Goal: Information Seeking & Learning: Learn about a topic

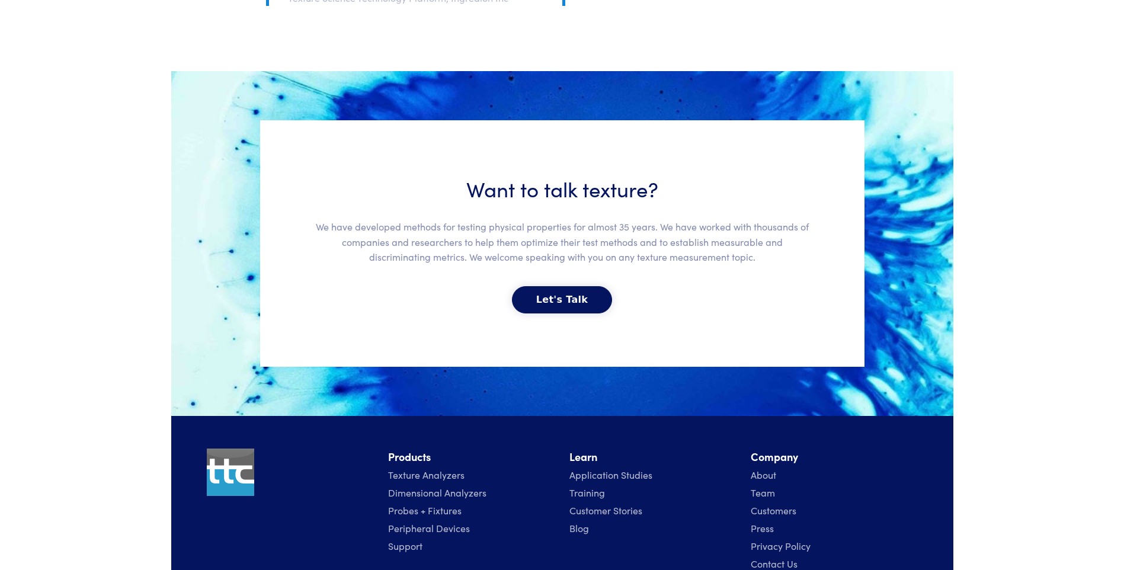
scroll to position [2594, 0]
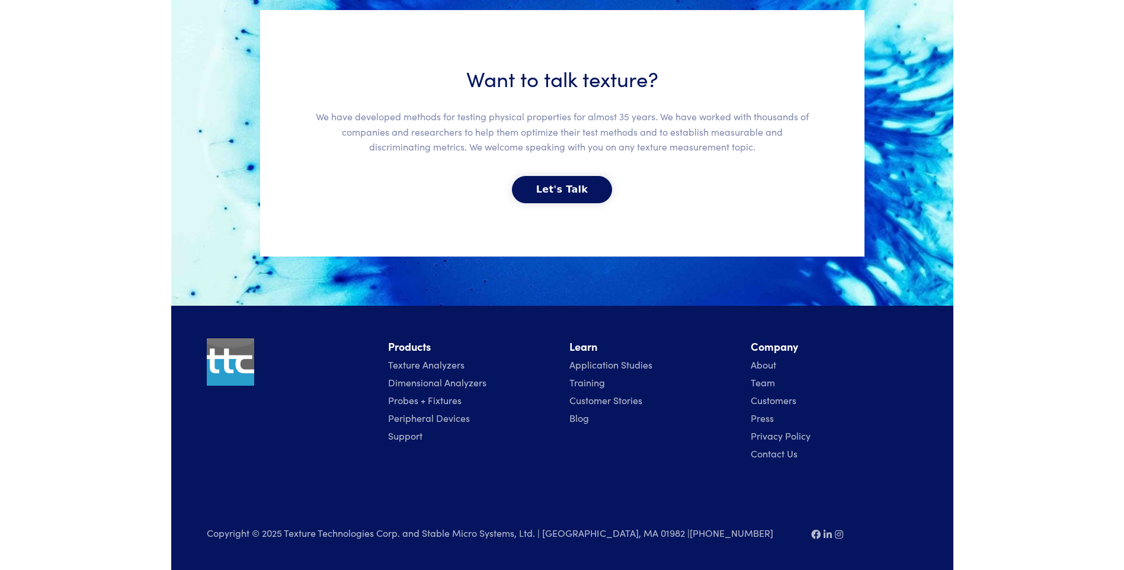
click at [453, 399] on link "Probes + Fixtures" at bounding box center [424, 399] width 73 height 13
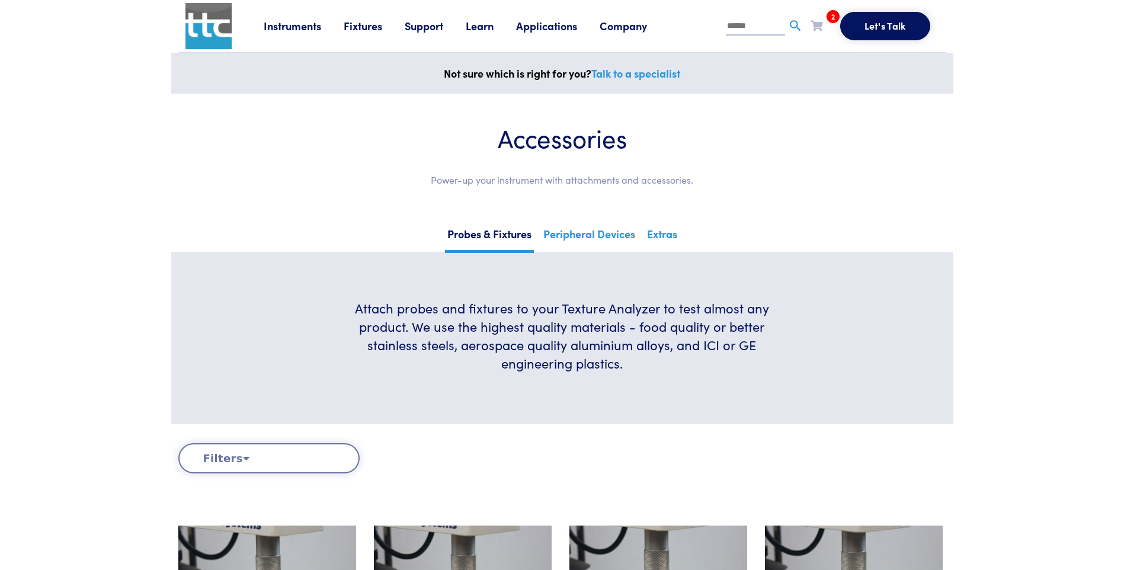
click at [484, 25] on link "Learn" at bounding box center [491, 25] width 50 height 15
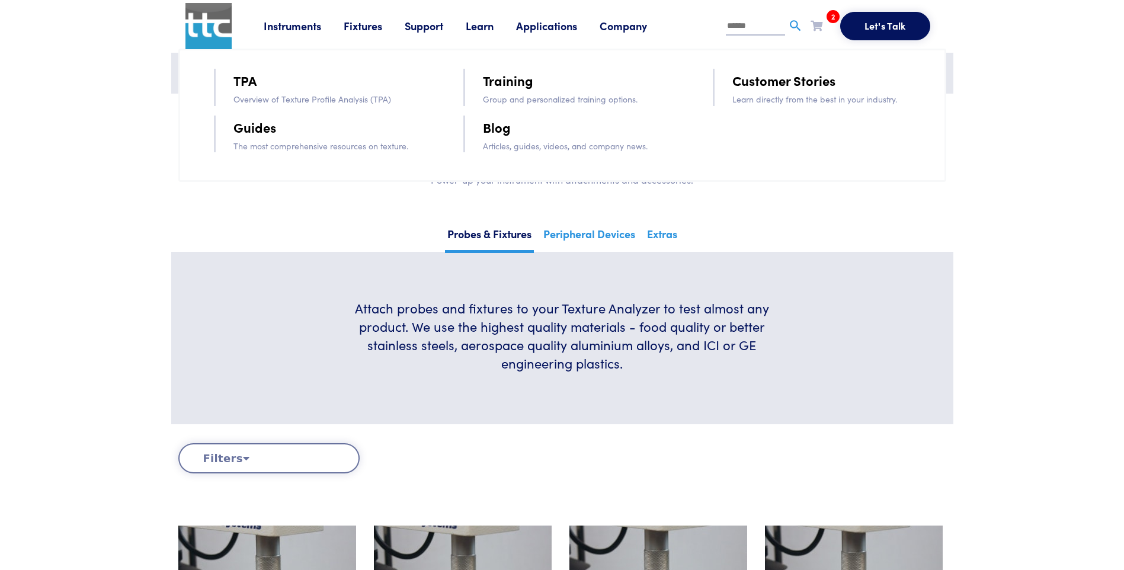
click at [244, 129] on link "Guides" at bounding box center [254, 127] width 43 height 21
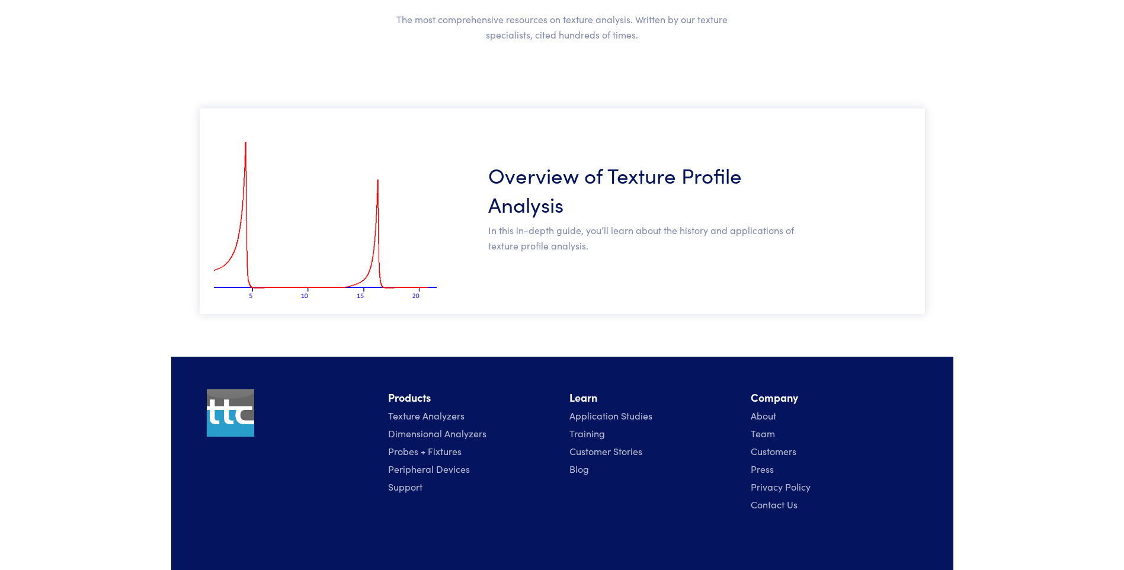
scroll to position [226, 0]
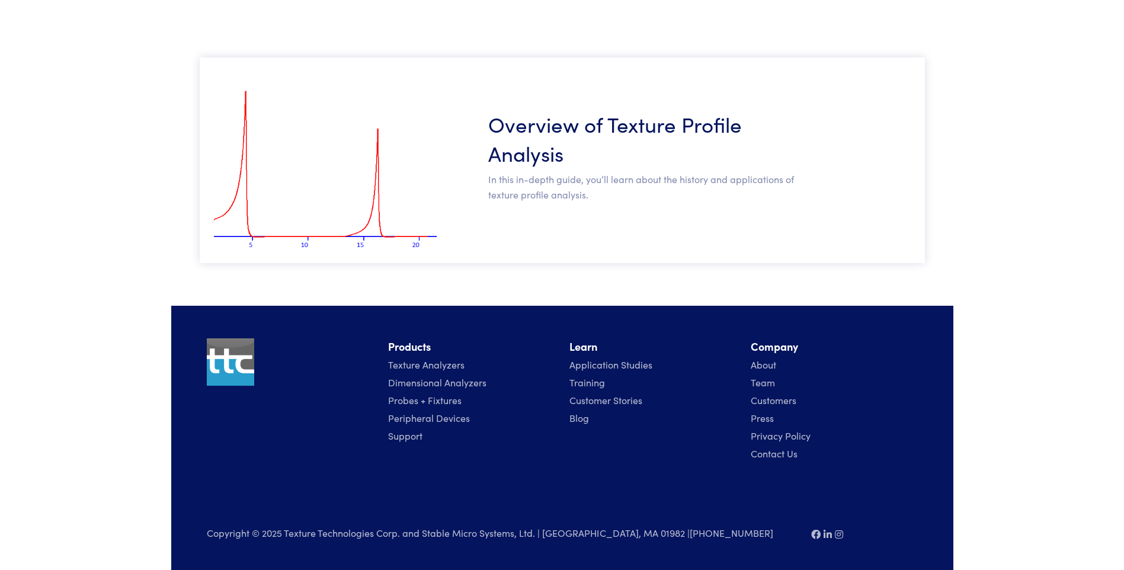
click at [517, 125] on h3 "Overview of Texture Profile Analysis" at bounding box center [643, 138] width 311 height 58
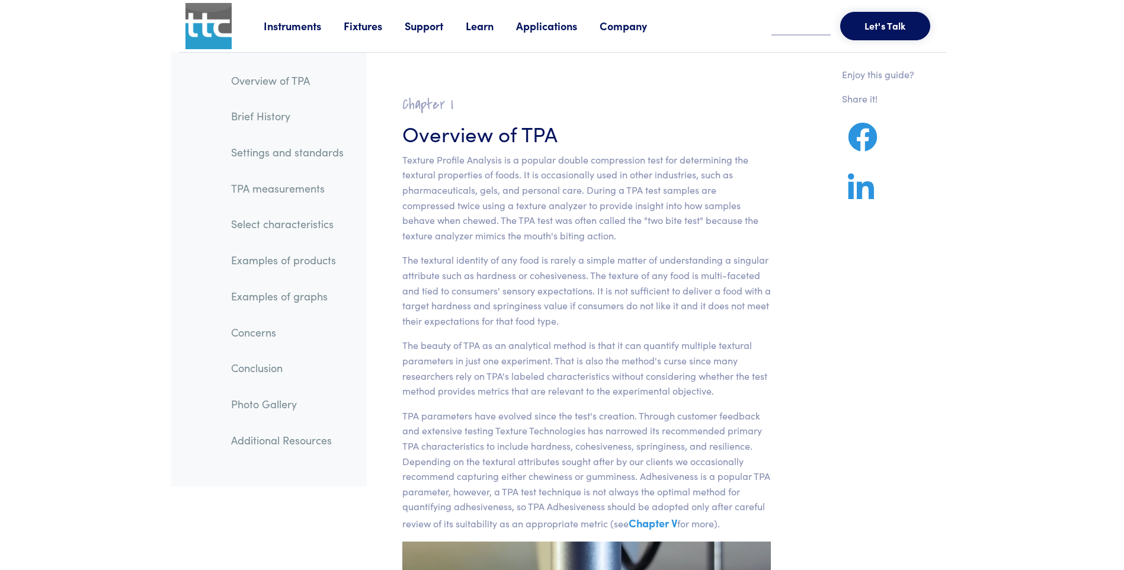
click at [279, 261] on link "Examples of products" at bounding box center [288, 260] width 132 height 27
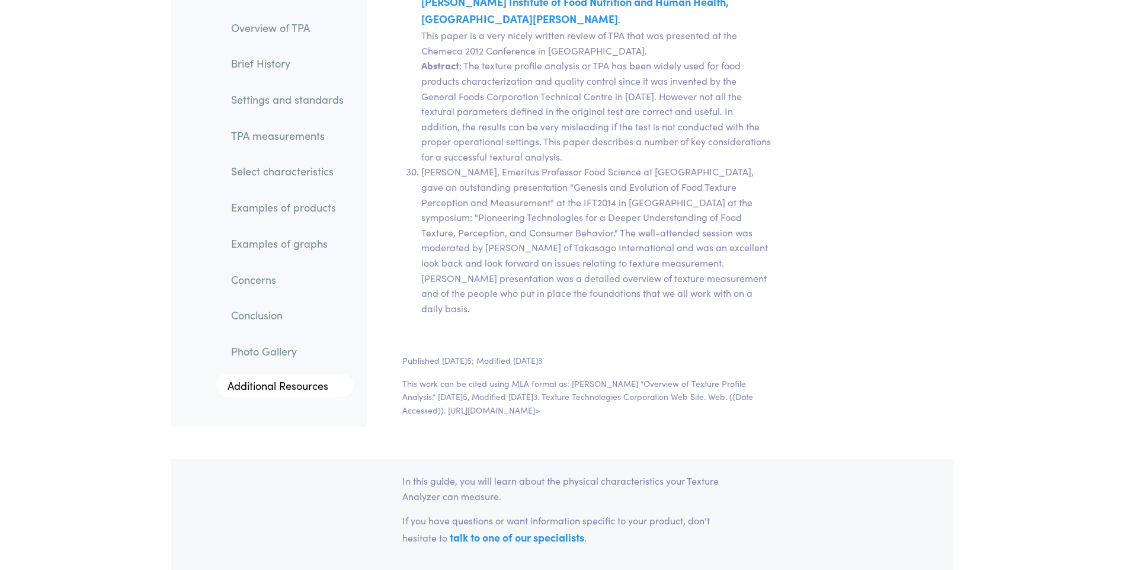
scroll to position [24531, 0]
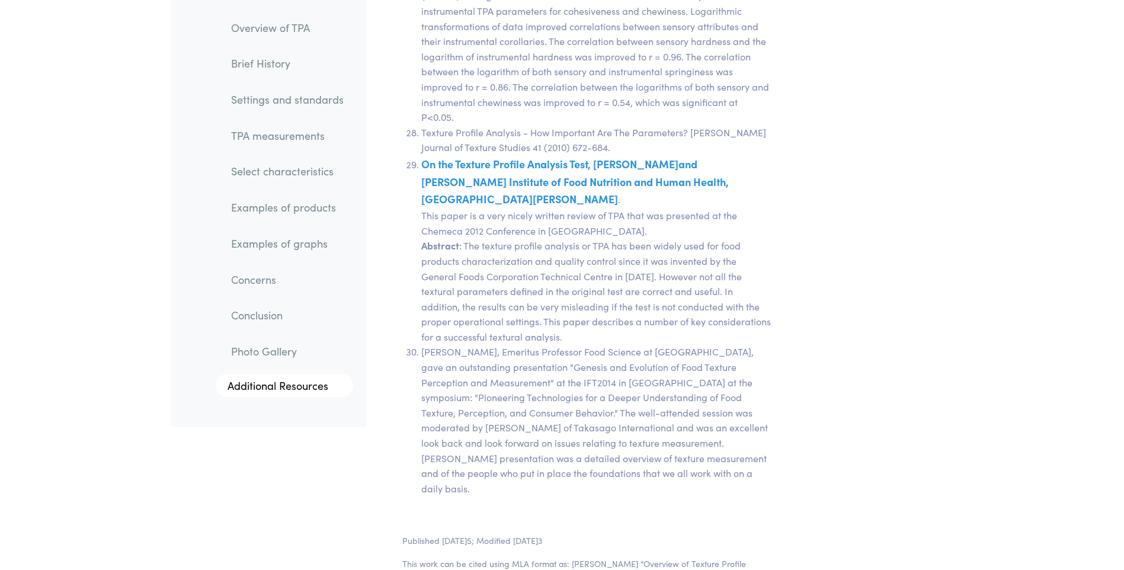
click at [288, 194] on link "Examples of products" at bounding box center [288, 207] width 132 height 27
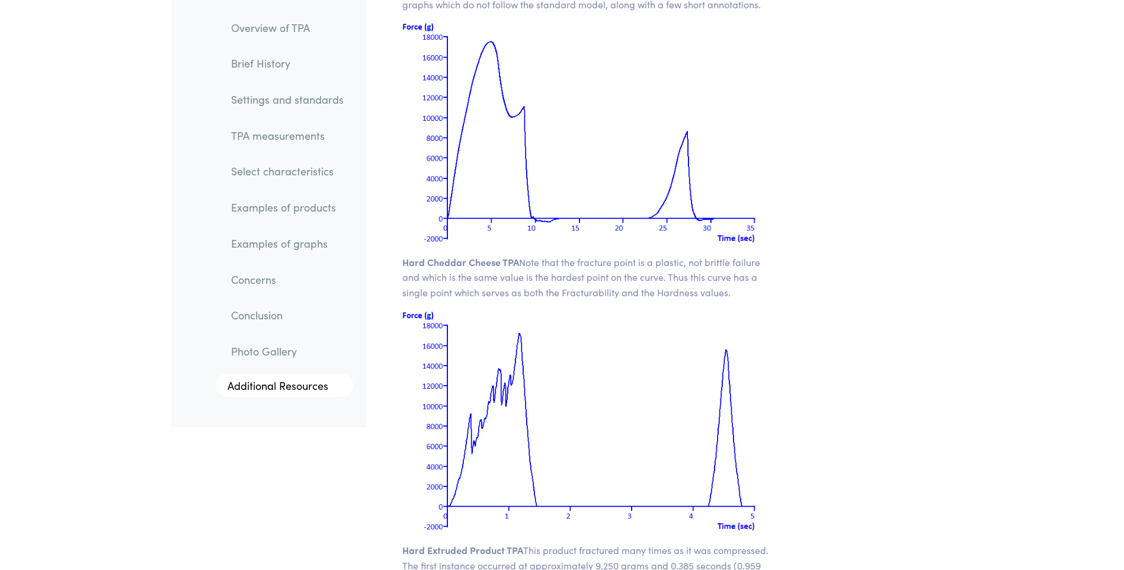
scroll to position [16074, 0]
